Goal: Register for event/course

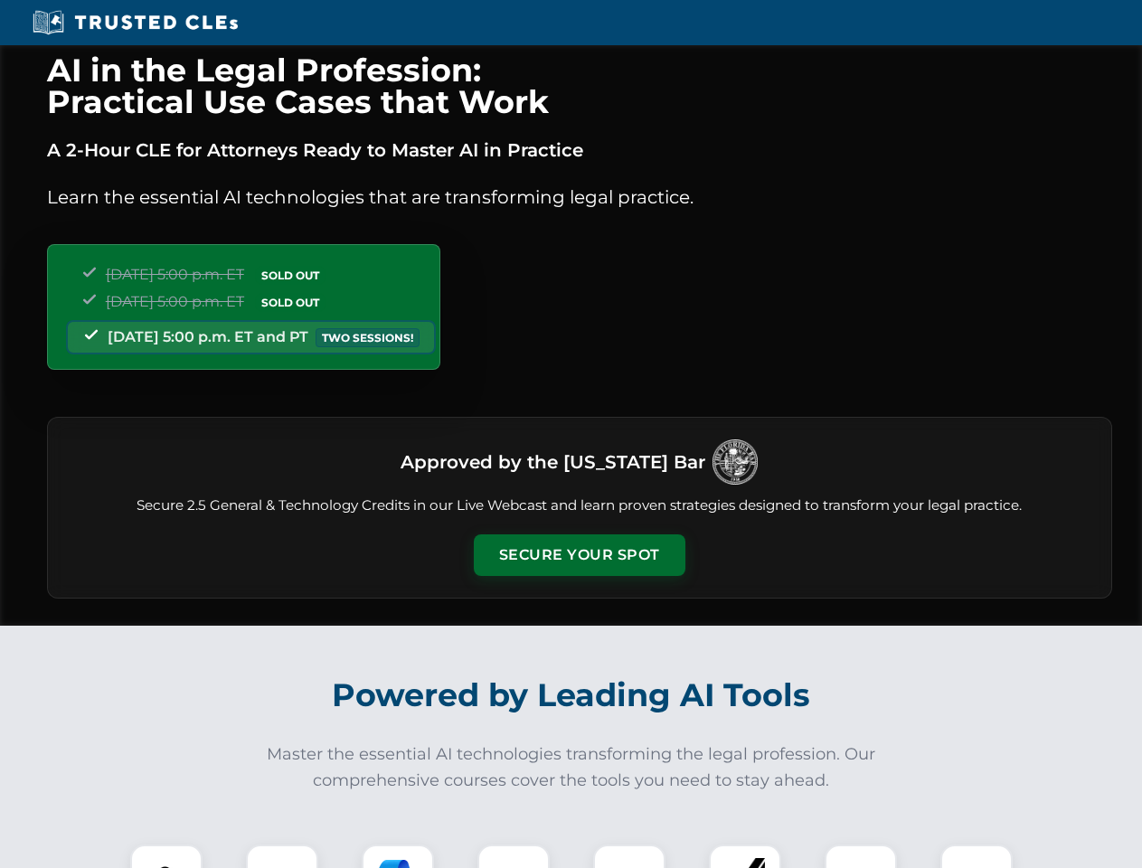
click at [579, 555] on button "Secure Your Spot" at bounding box center [580, 555] width 212 height 42
click at [166, 856] on img at bounding box center [166, 881] width 52 height 52
click at [282, 856] on div at bounding box center [282, 881] width 72 height 72
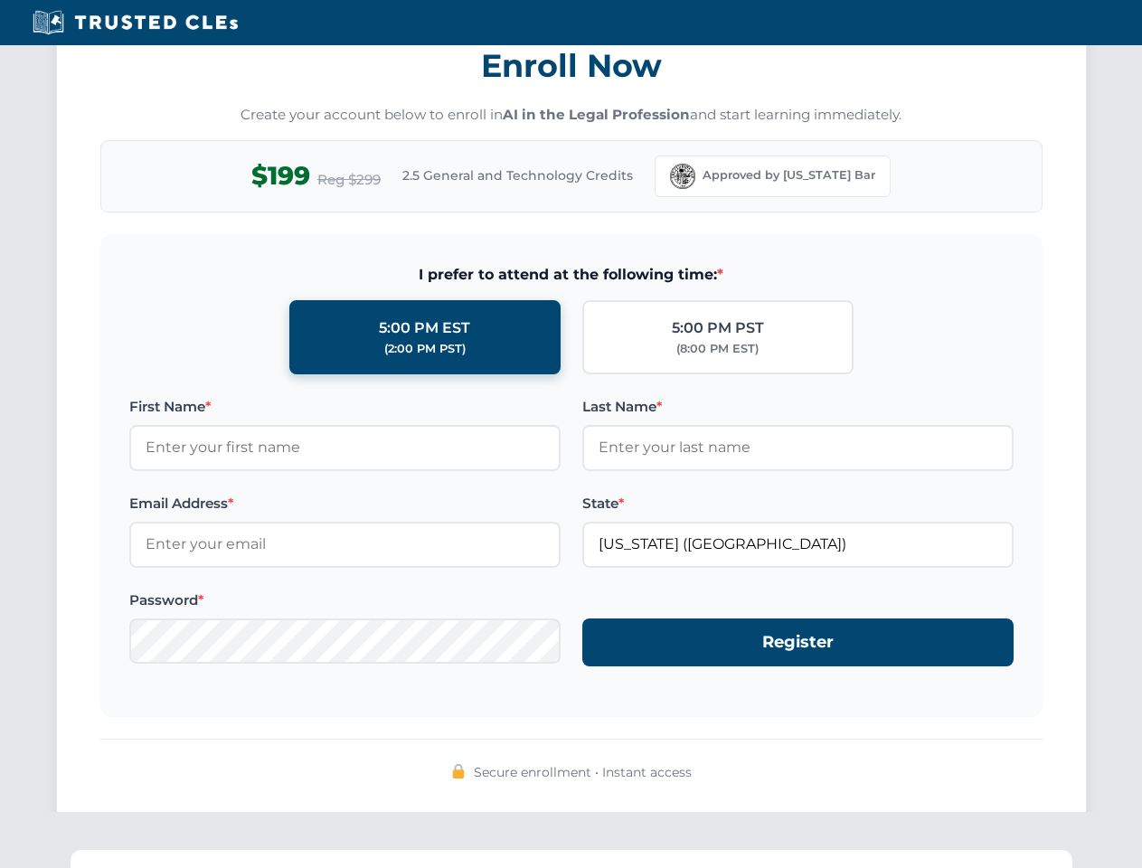
scroll to position [1775, 0]
